Goal: Navigation & Orientation: Find specific page/section

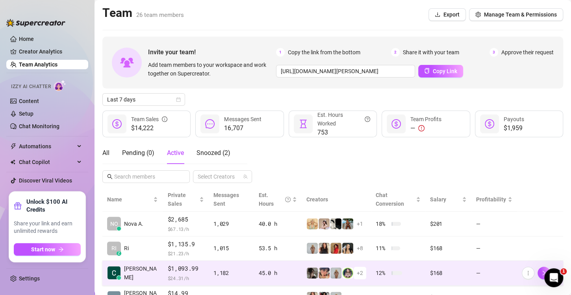
scroll to position [29, 0]
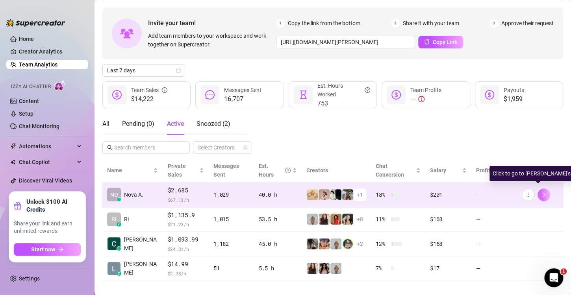
click at [543, 193] on icon "right" at bounding box center [544, 195] width 3 height 5
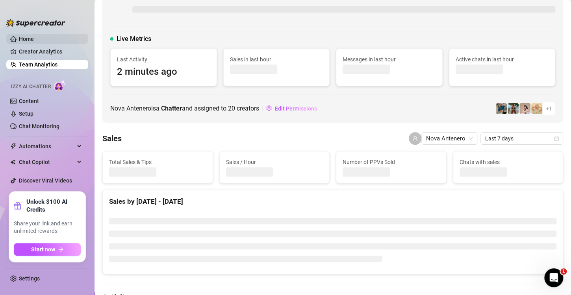
click at [34, 38] on link "Home" at bounding box center [26, 39] width 15 height 6
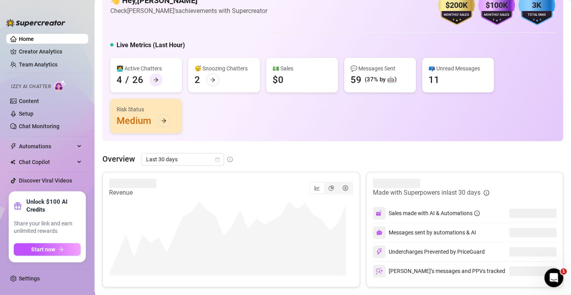
click at [158, 81] on div at bounding box center [156, 80] width 13 height 13
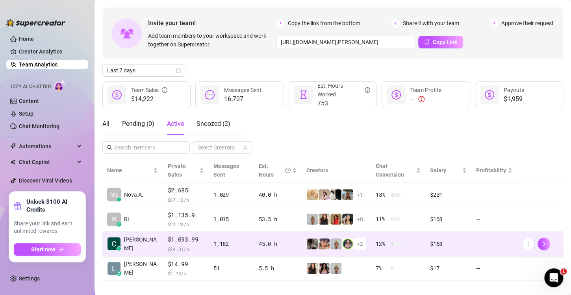
click at [539, 241] on link at bounding box center [544, 244] width 13 height 13
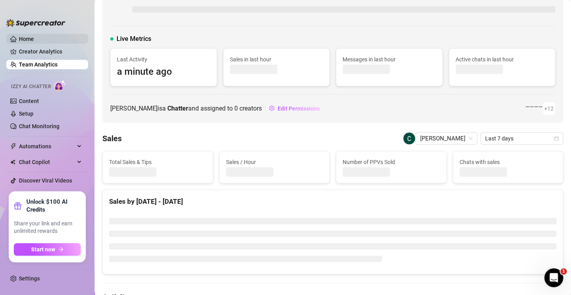
click at [34, 41] on link "Home" at bounding box center [26, 39] width 15 height 6
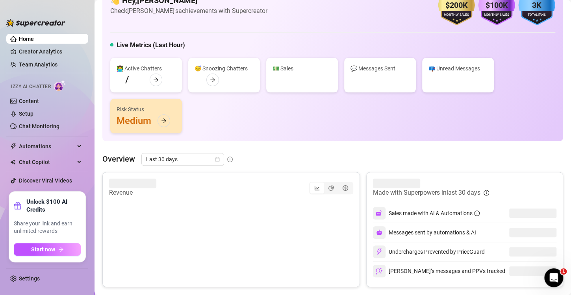
click at [19, 37] on link "Home" at bounding box center [26, 39] width 15 height 6
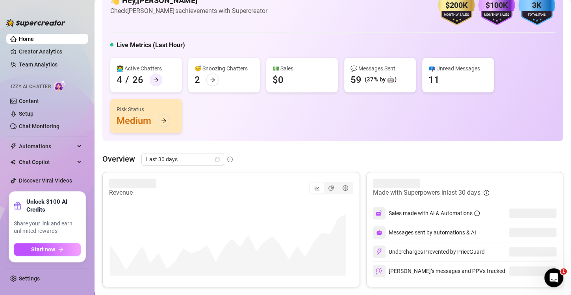
click at [155, 74] on div at bounding box center [156, 80] width 13 height 13
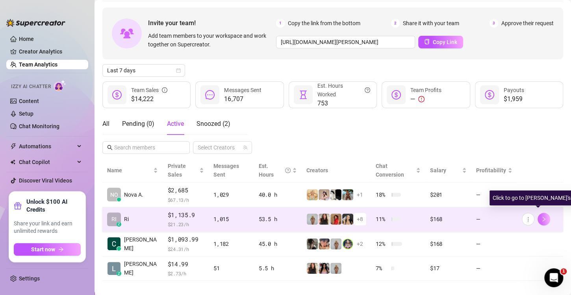
click at [541, 217] on icon "right" at bounding box center [544, 220] width 6 height 6
